Goal: Navigation & Orientation: Find specific page/section

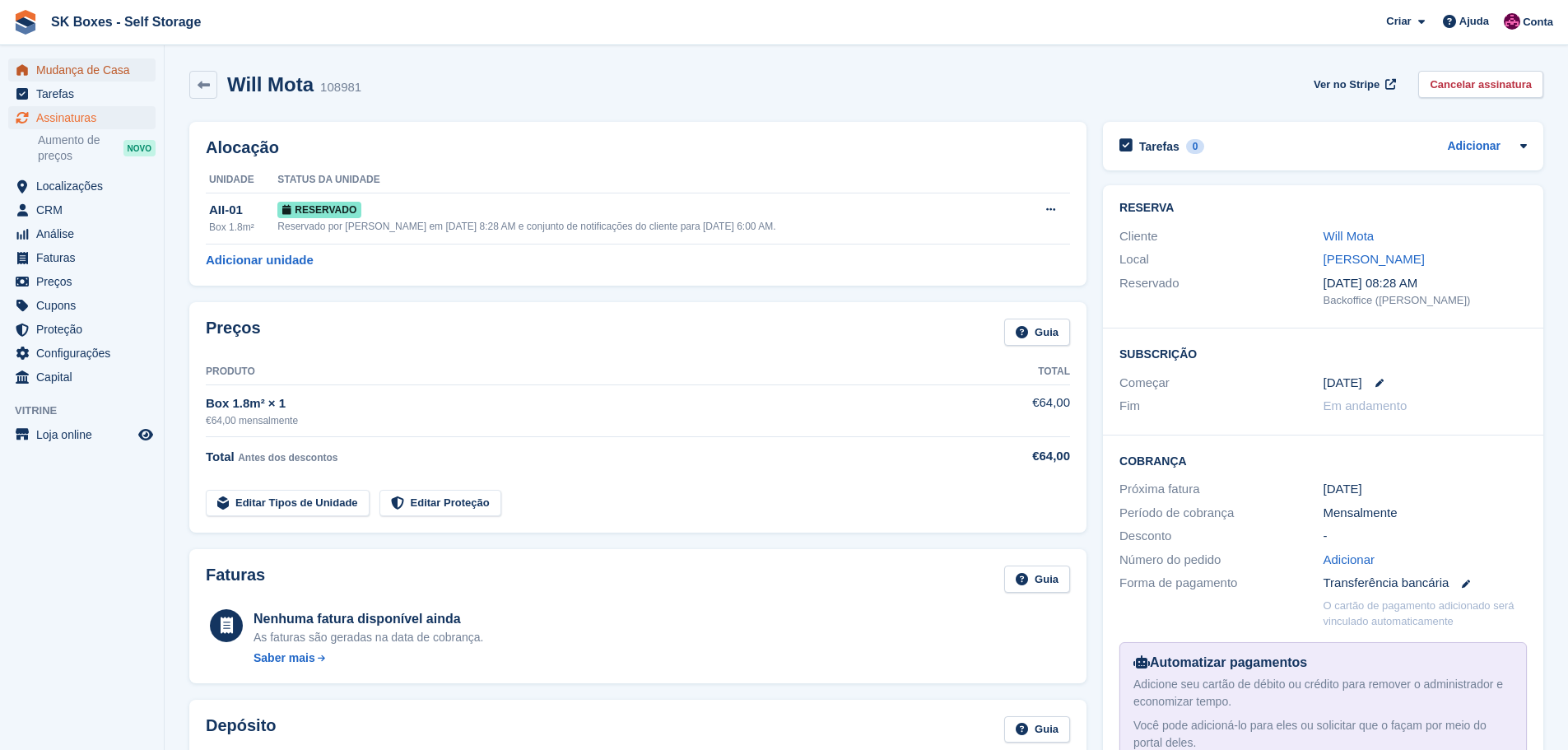
click at [84, 69] on span "Mudança de Casa" at bounding box center [85, 69] width 99 height 23
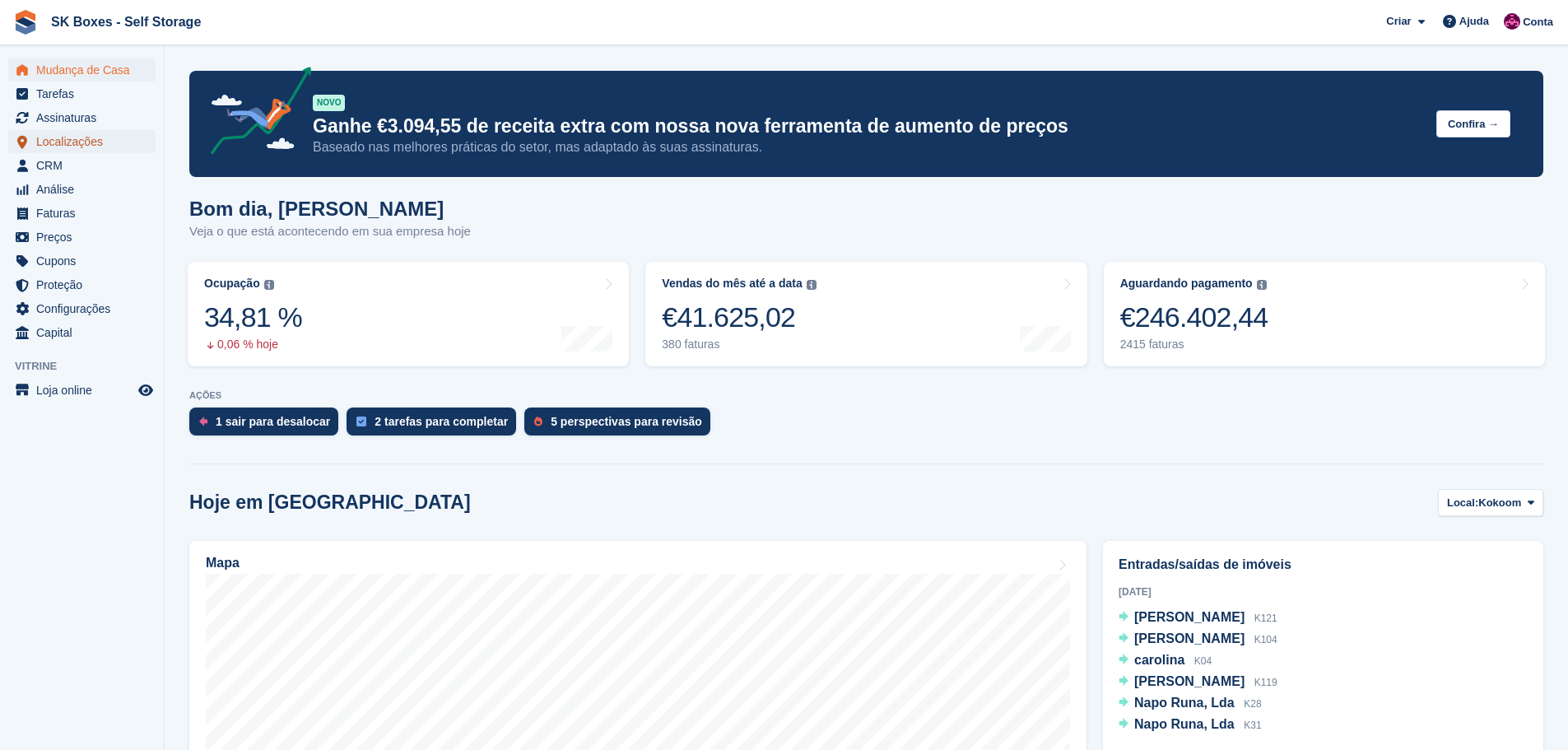
click at [100, 145] on span "Localizações" at bounding box center [85, 141] width 99 height 23
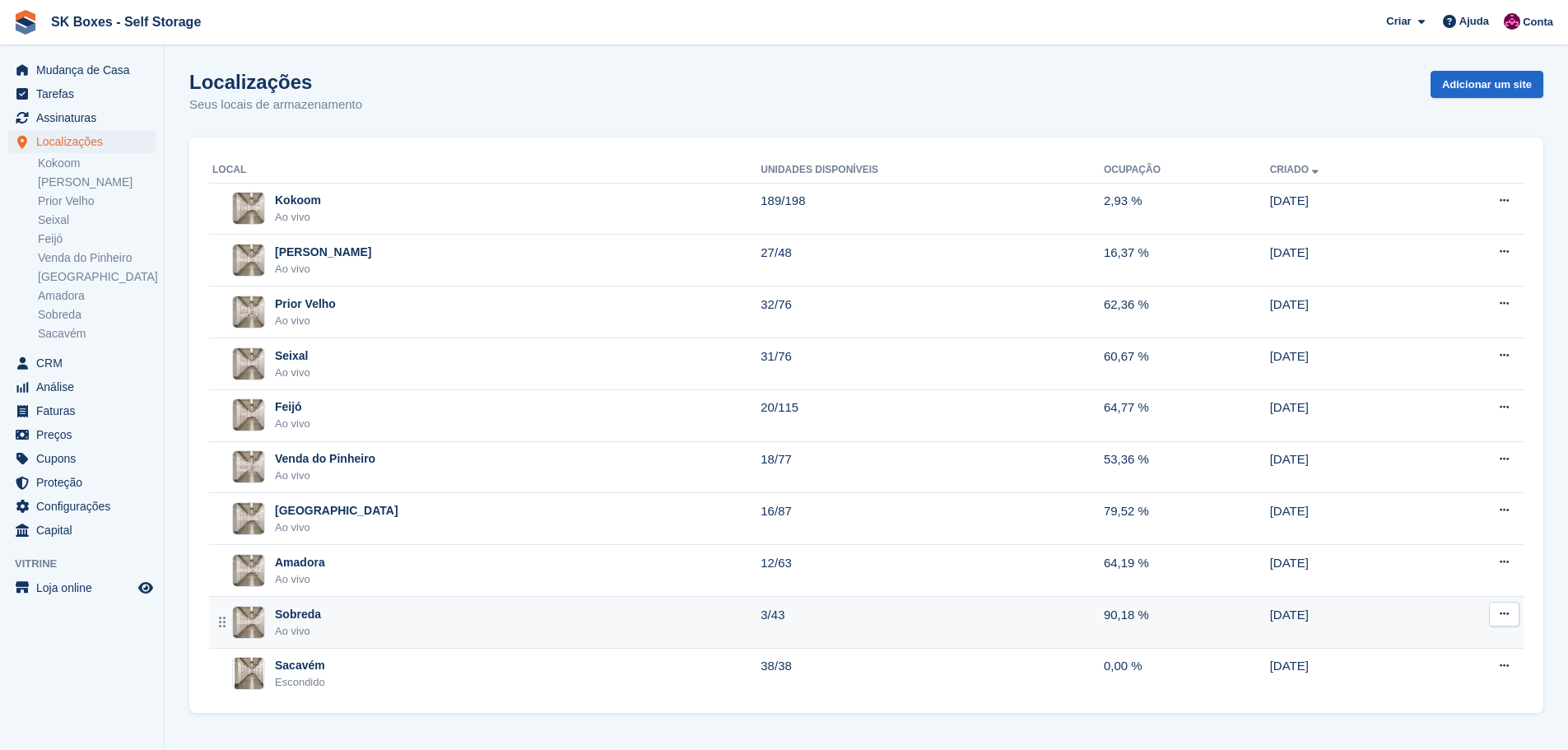
click at [343, 612] on div "Sobreda Ao vivo" at bounding box center [487, 623] width 548 height 34
